Goal: Information Seeking & Learning: Check status

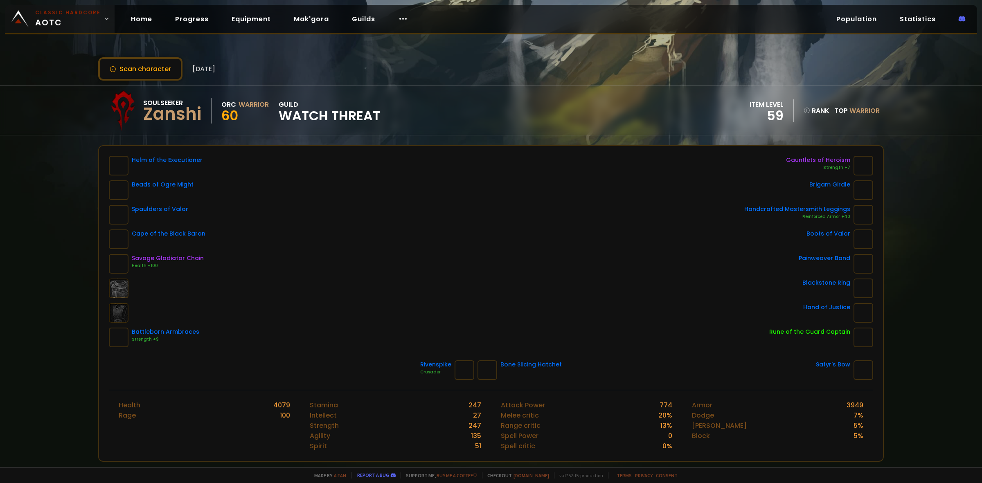
click at [82, 23] on span "Classic Hardcore AOTC" at bounding box center [67, 19] width 65 height 20
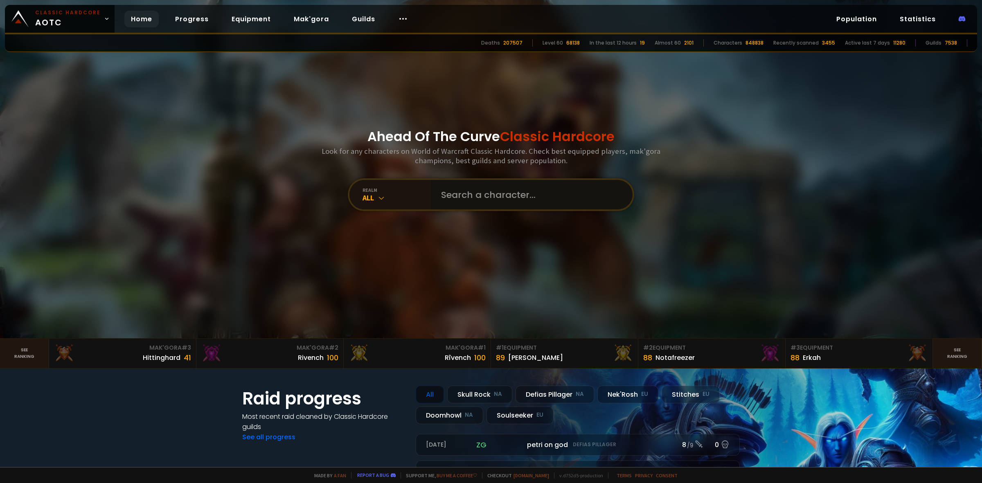
click at [446, 184] on input "text" at bounding box center [529, 194] width 187 height 29
type input "[PERSON_NAME]"
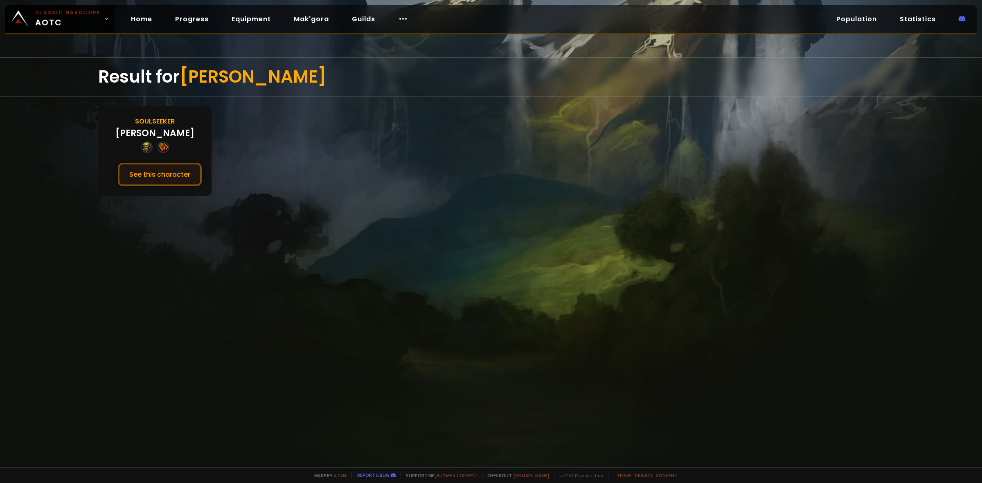
click at [162, 170] on button "See this character" at bounding box center [160, 174] width 84 height 23
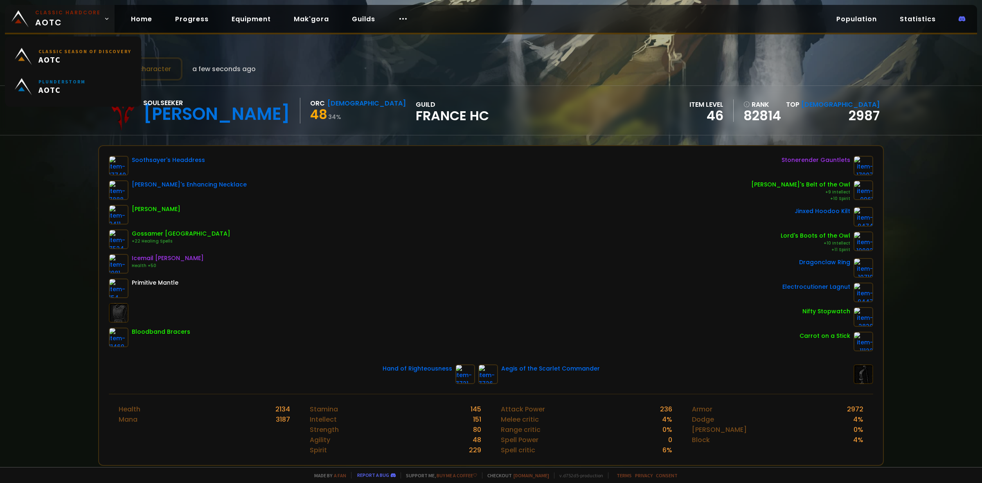
click at [58, 22] on span "Classic Hardcore AOTC" at bounding box center [67, 19] width 65 height 20
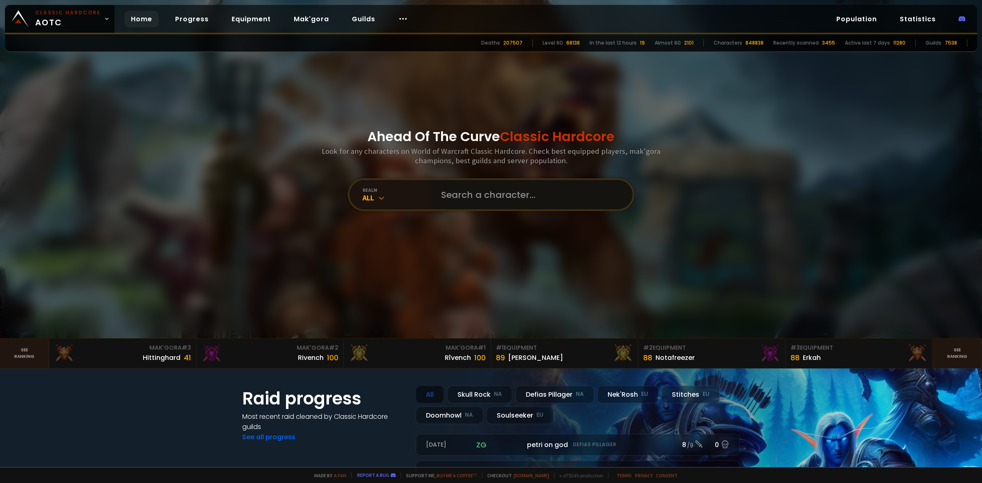
click at [544, 193] on input "text" at bounding box center [529, 194] width 187 height 29
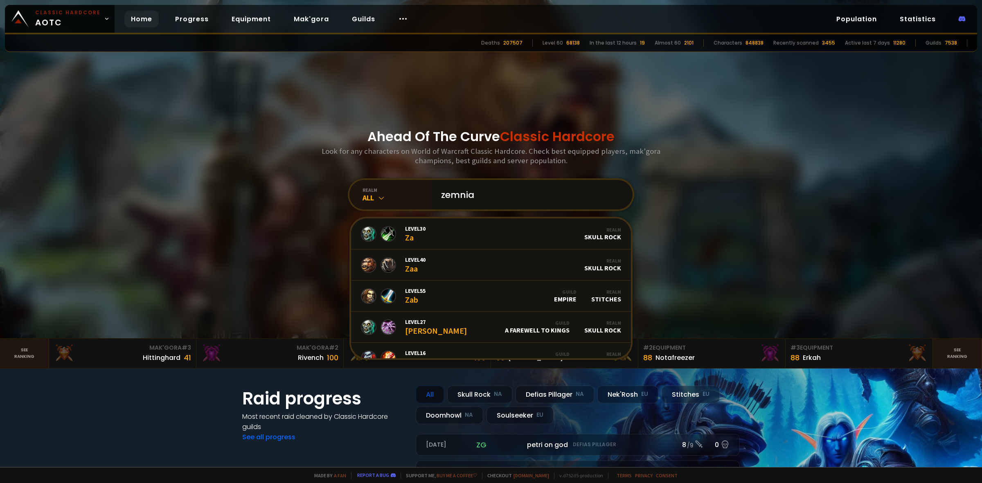
type input "zemniak"
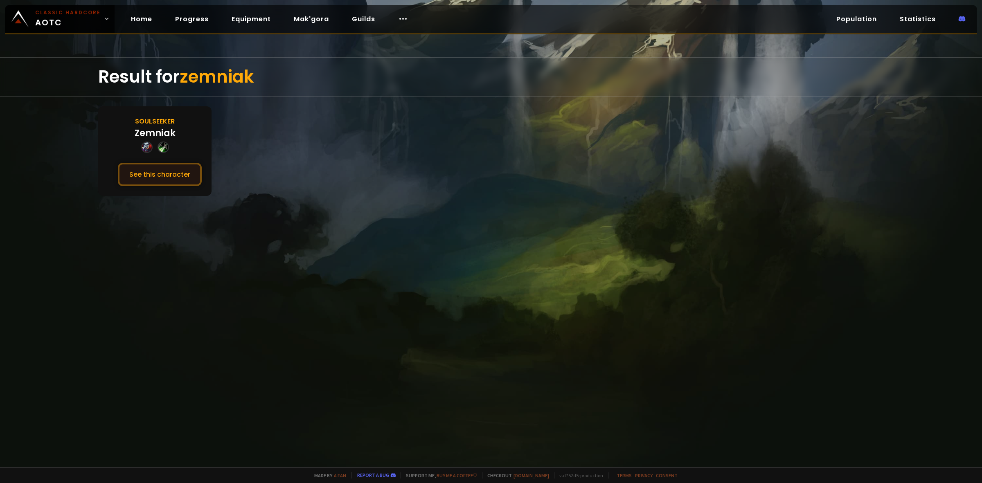
click at [168, 167] on button "See this character" at bounding box center [160, 174] width 84 height 23
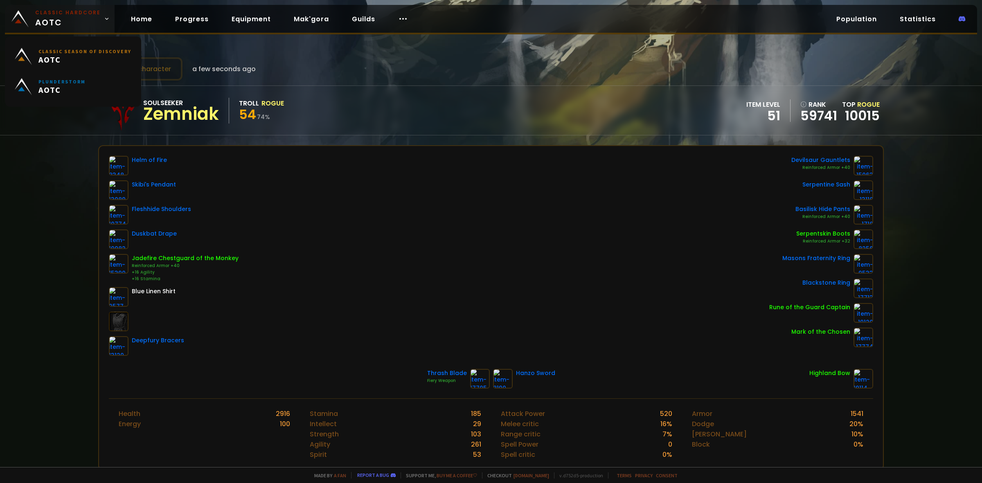
click at [71, 17] on span "Classic Hardcore AOTC" at bounding box center [67, 19] width 65 height 20
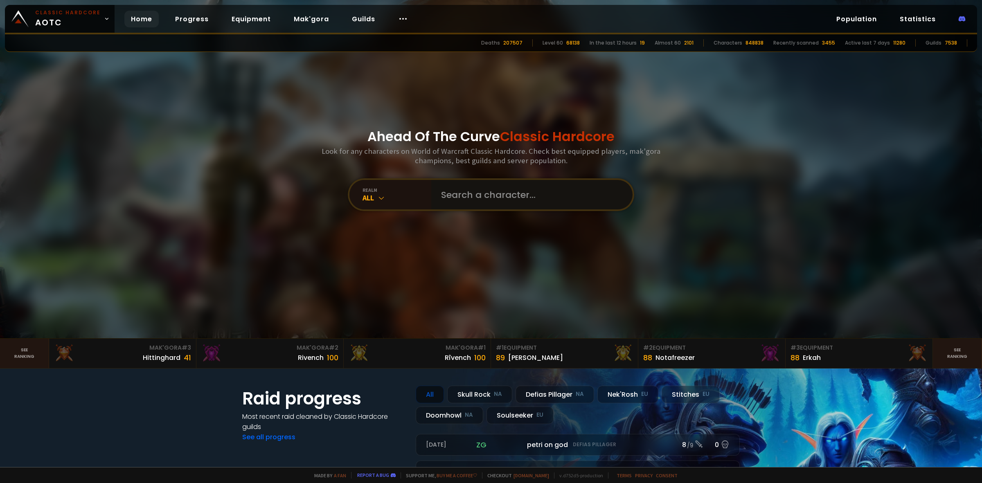
click at [497, 204] on input "text" at bounding box center [529, 194] width 187 height 29
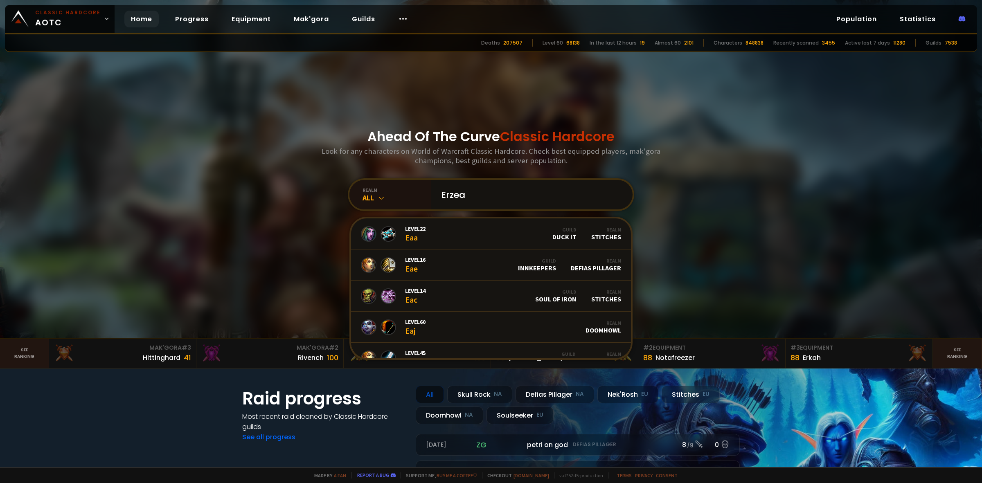
type input "Erzeaw"
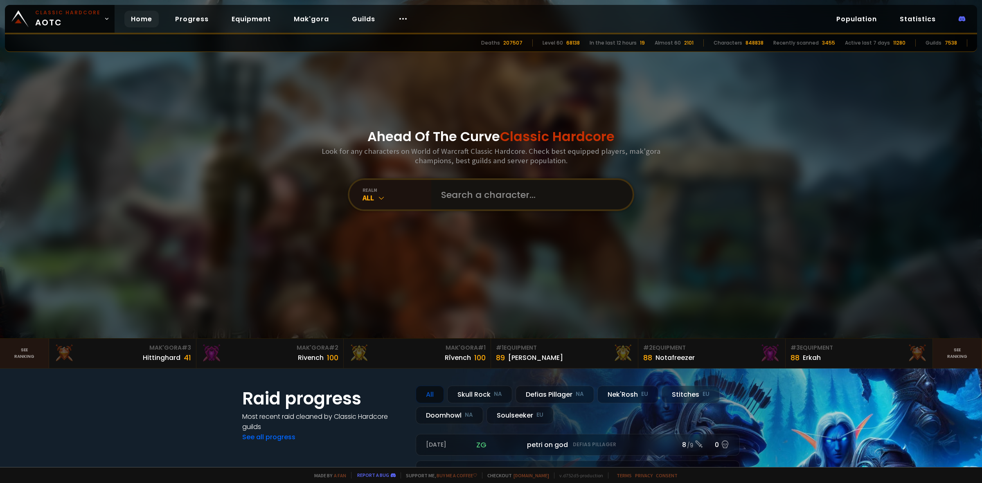
click at [452, 195] on input "text" at bounding box center [529, 194] width 187 height 29
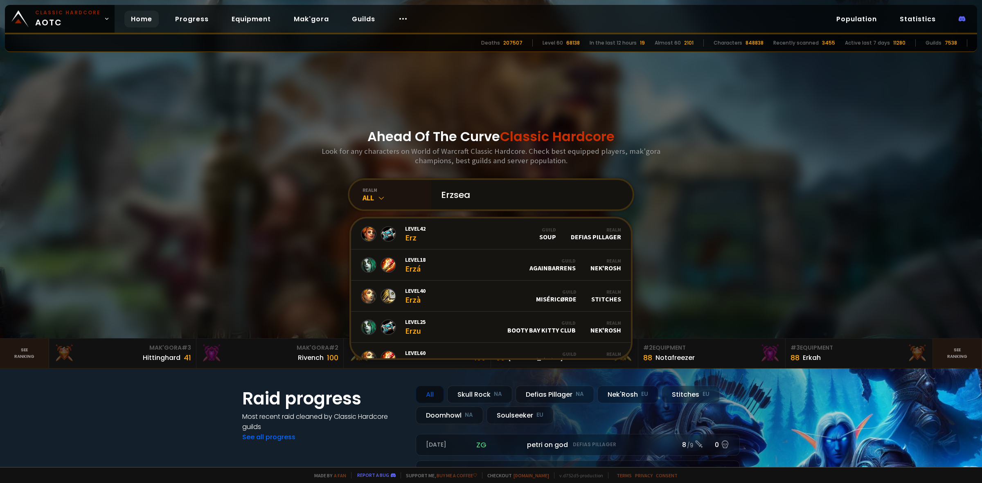
type input "Erzseaw"
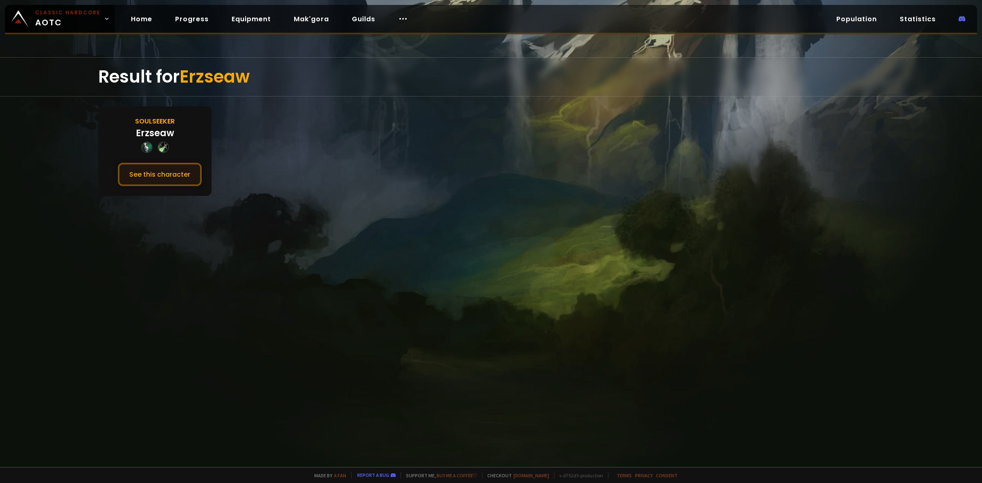
click at [158, 163] on button "See this character" at bounding box center [160, 174] width 84 height 23
